Goal: Task Accomplishment & Management: Use online tool/utility

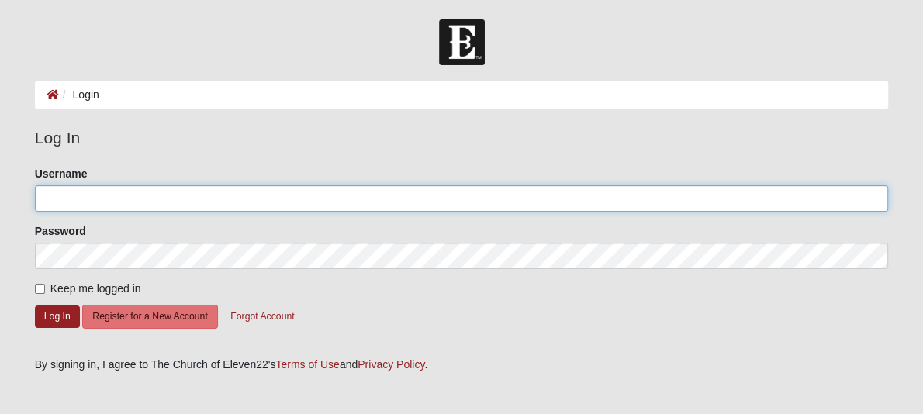
click at [90, 198] on input "Username" at bounding box center [462, 198] width 854 height 26
type input "CCRPARKS78"
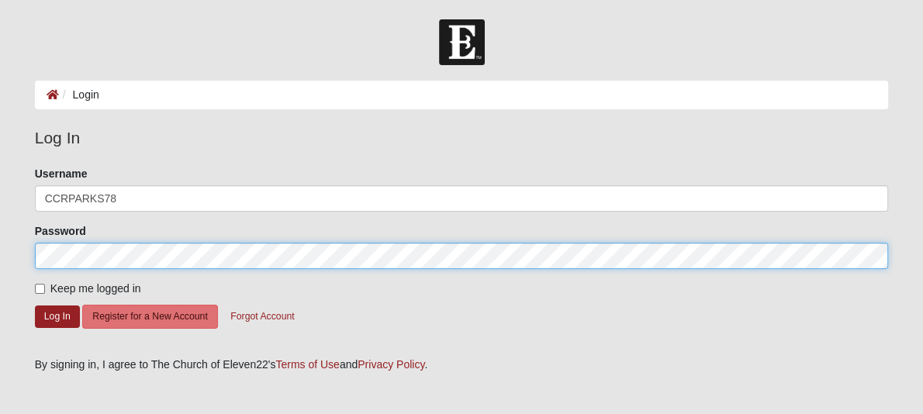
click at [35, 306] on button "Log In" at bounding box center [57, 317] width 45 height 22
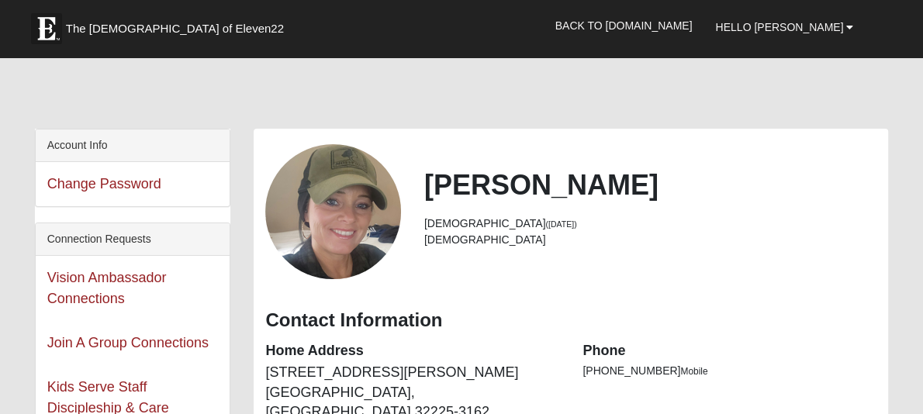
drag, startPoint x: 105, startPoint y: 244, endPoint x: 803, endPoint y: 215, distance: 698.6
click at [803, 215] on div "Christy Rowland 47 years old (3/9/1978) Female" at bounding box center [650, 212] width 475 height 88
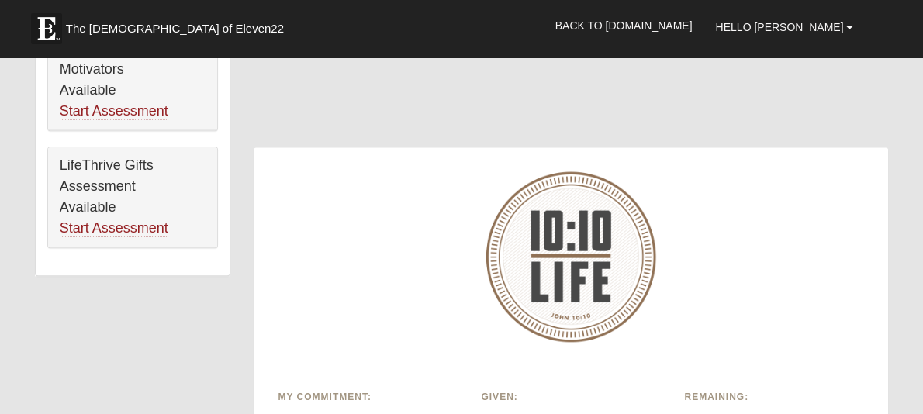
scroll to position [1085, 0]
click at [485, 217] on img at bounding box center [570, 255] width 171 height 170
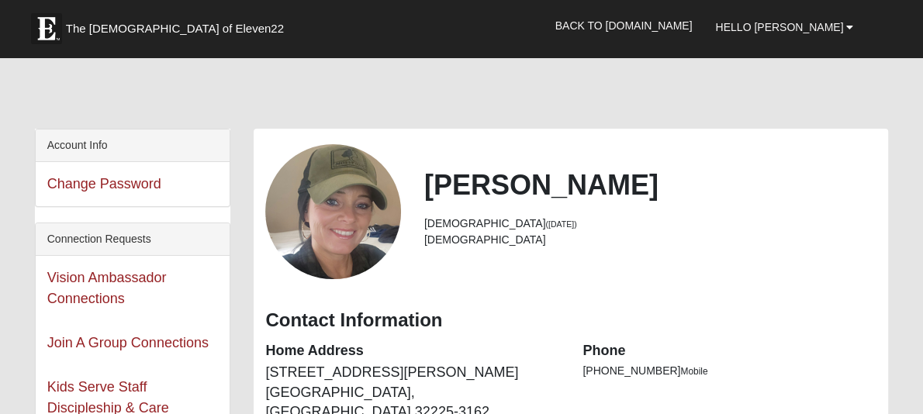
scroll to position [181, 0]
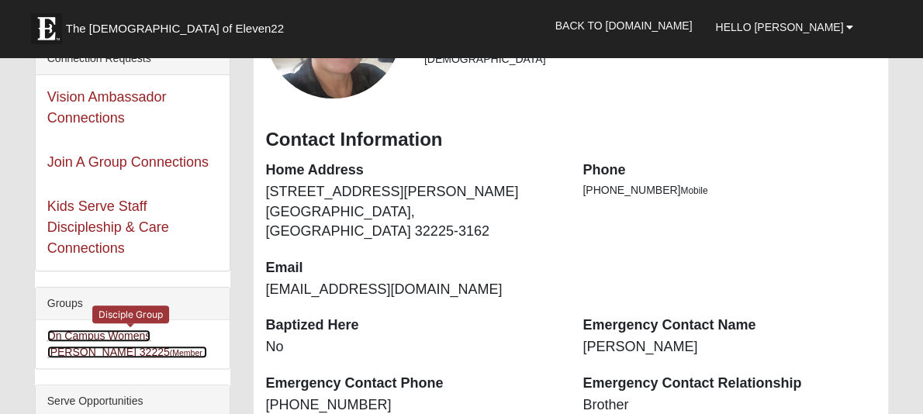
click at [151, 337] on link "On Campus Womens Davis 32225 (Member )" at bounding box center [127, 344] width 160 height 29
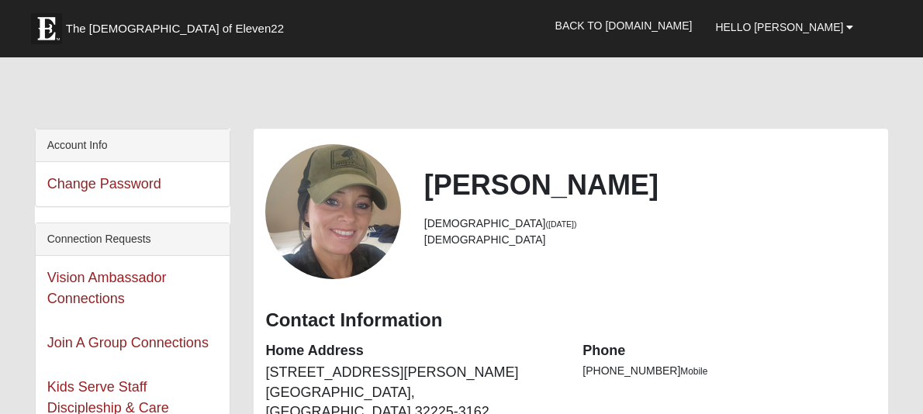
scroll to position [181, 0]
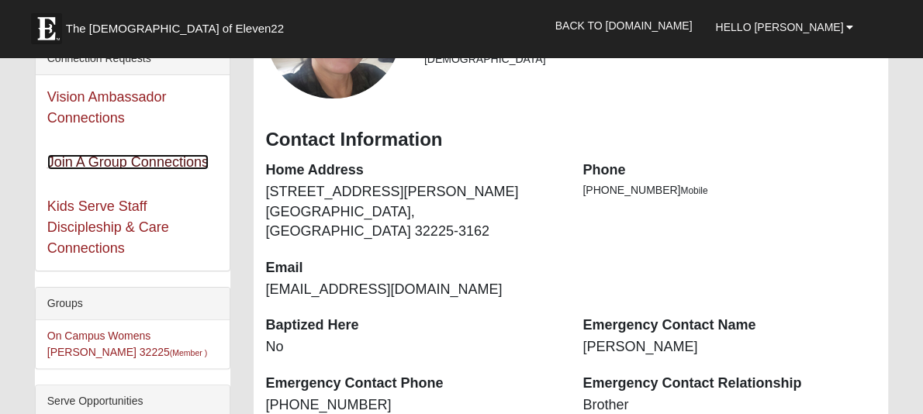
click at [192, 164] on link "Join A Group Connections" at bounding box center [127, 162] width 161 height 16
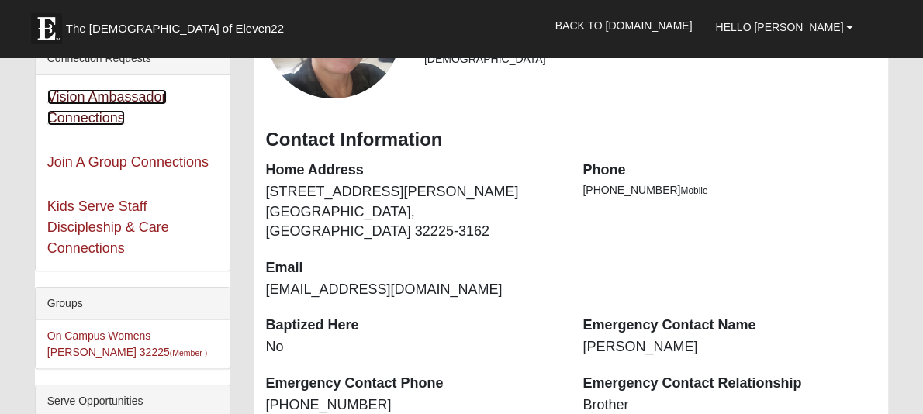
click at [130, 96] on link "Vision Ambassador Connections" at bounding box center [106, 107] width 119 height 36
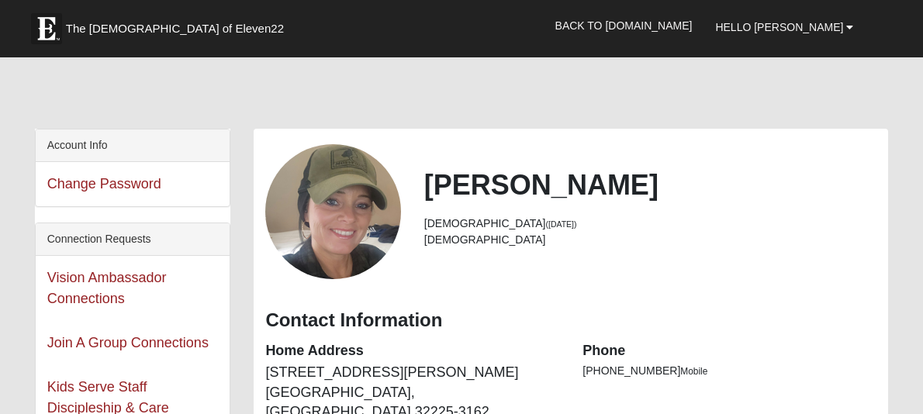
scroll to position [181, 0]
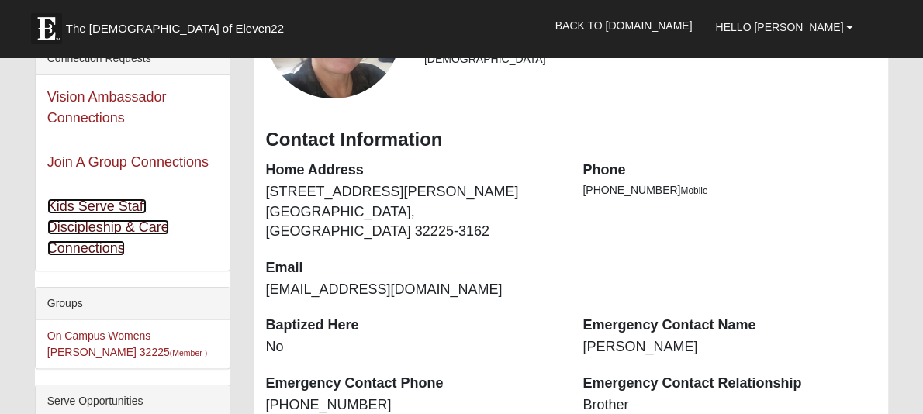
click at [109, 204] on link "Kids Serve Staff Discipleship & Care Connections" at bounding box center [108, 227] width 122 height 57
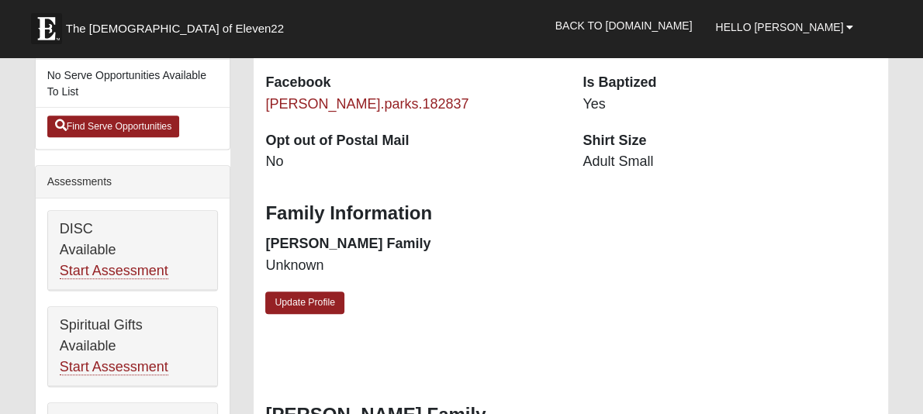
scroll to position [543, 0]
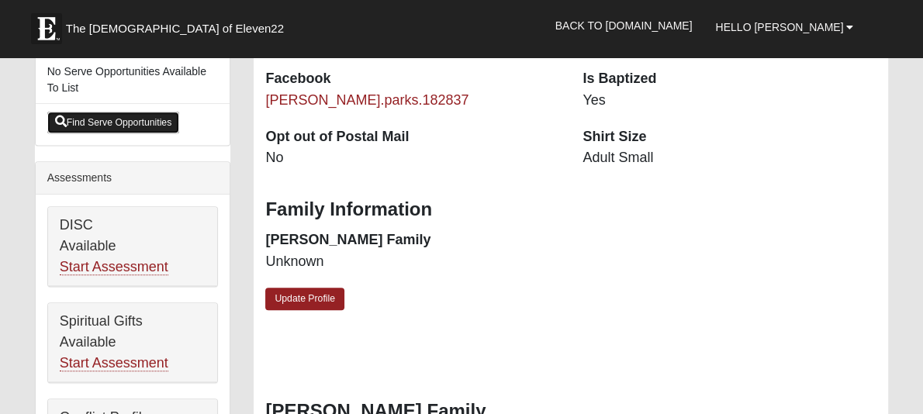
click at [102, 124] on link "Find Serve Opportunities" at bounding box center [113, 123] width 133 height 22
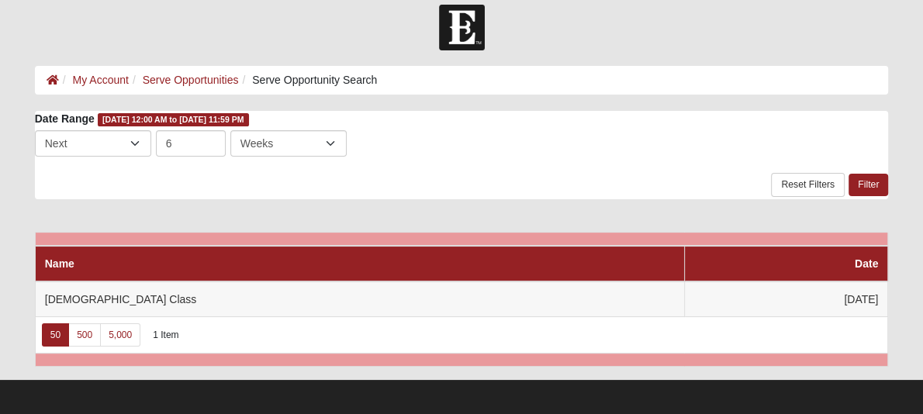
scroll to position [29, 0]
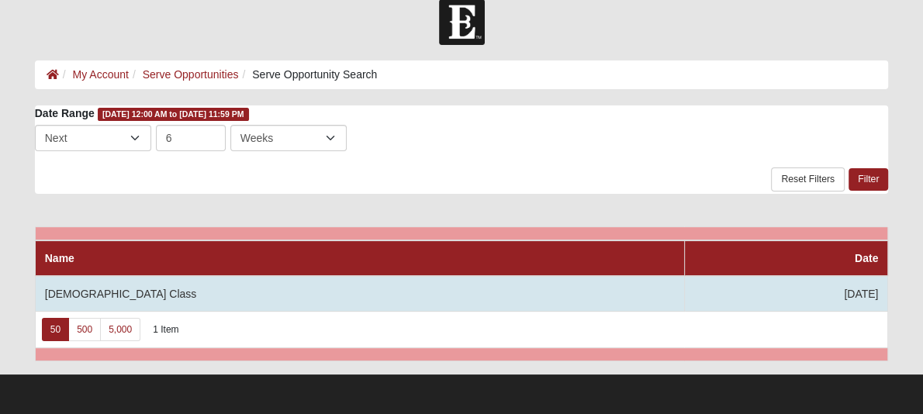
click at [112, 288] on td "[DEMOGRAPHIC_DATA] Class" at bounding box center [359, 294] width 649 height 36
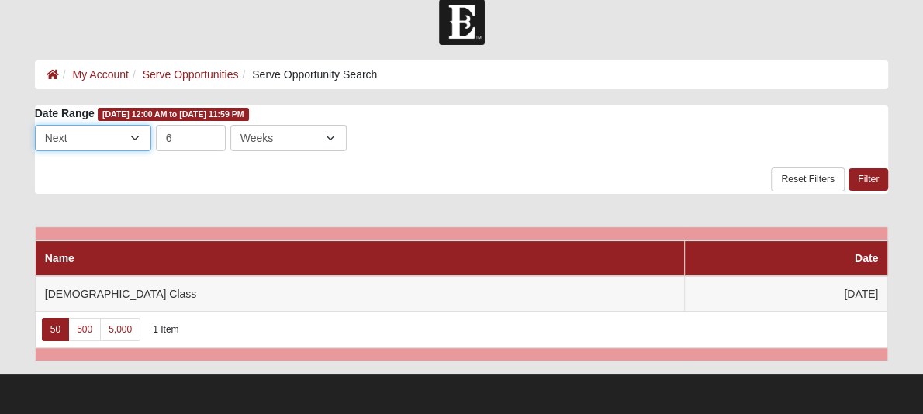
click at [139, 130] on select "Last Next" at bounding box center [93, 138] width 116 height 26
click at [337, 133] on select "Days Weeks Months" at bounding box center [288, 138] width 116 height 26
select select "3"
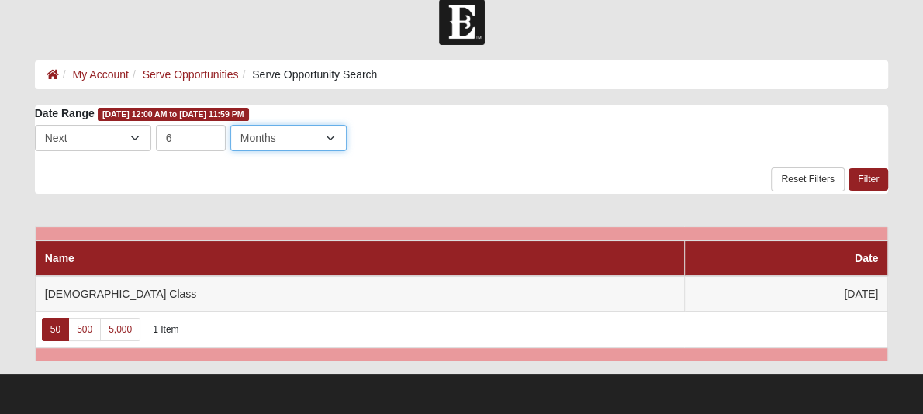
click at [230, 125] on select "Days Weeks Months" at bounding box center [288, 138] width 116 height 26
click at [868, 174] on link "Filter" at bounding box center [868, 179] width 40 height 22
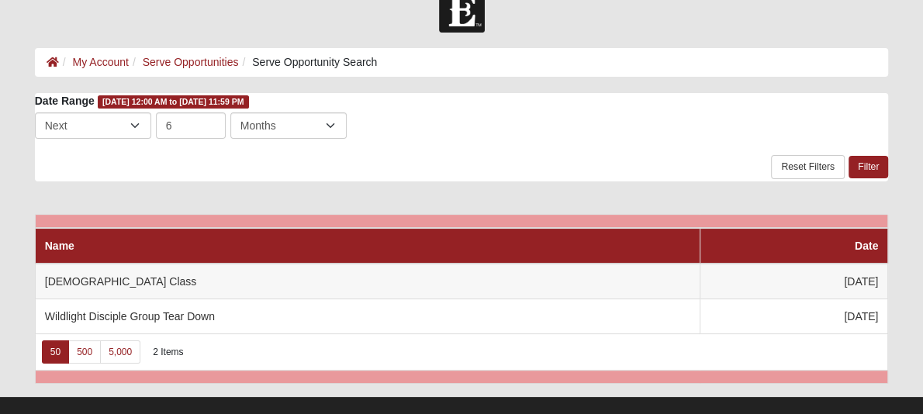
scroll to position [63, 0]
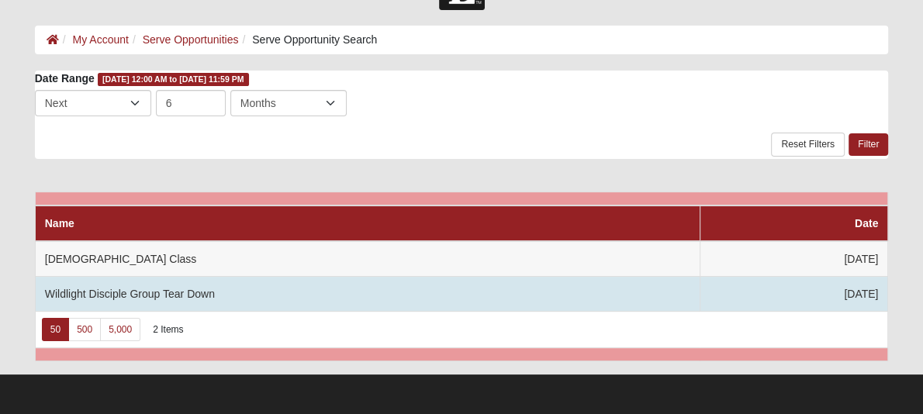
click at [383, 284] on td "Wildlight Disciple Group Tear Down" at bounding box center [367, 294] width 665 height 35
